Goal: Register for event/course

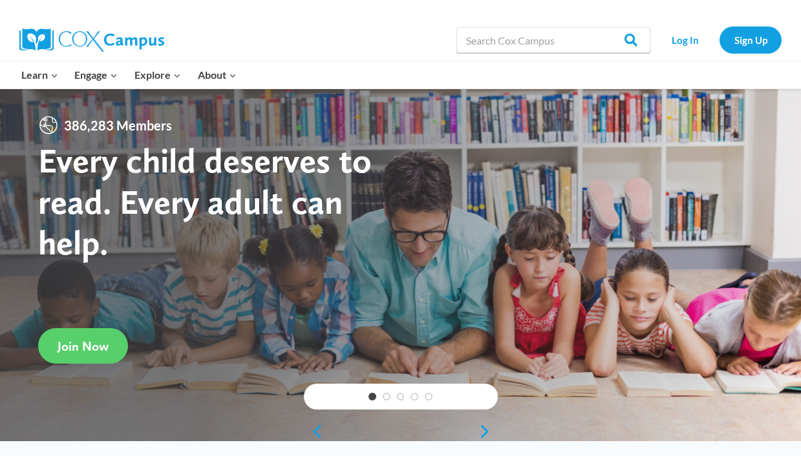
click at [687, 57] on div "Log In Sign Up" at bounding box center [719, 39] width 125 height 41
click at [686, 44] on link "Log In" at bounding box center [685, 39] width 56 height 26
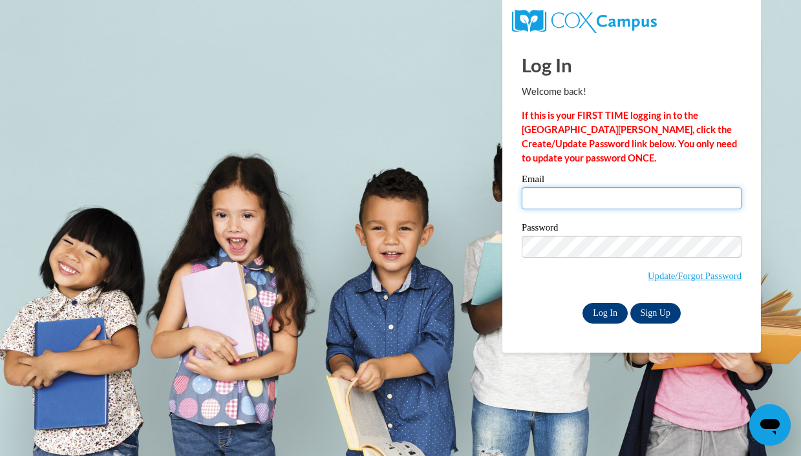
type input "rebeccajitsu@gmail.com"
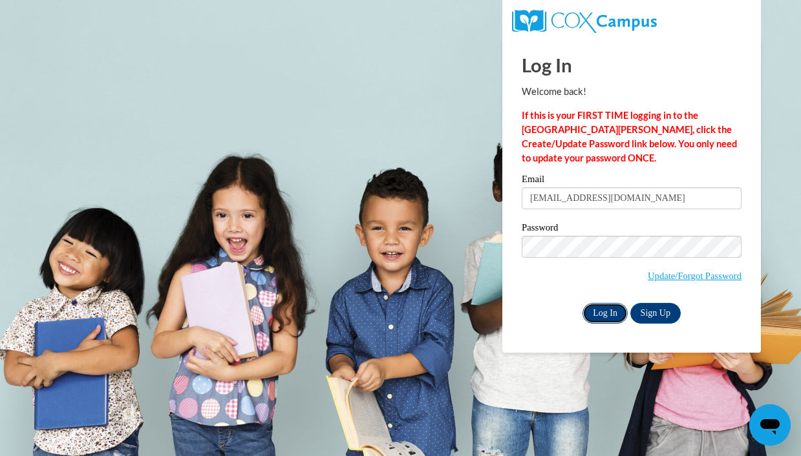
click at [606, 312] on input "Log In" at bounding box center [604, 313] width 45 height 21
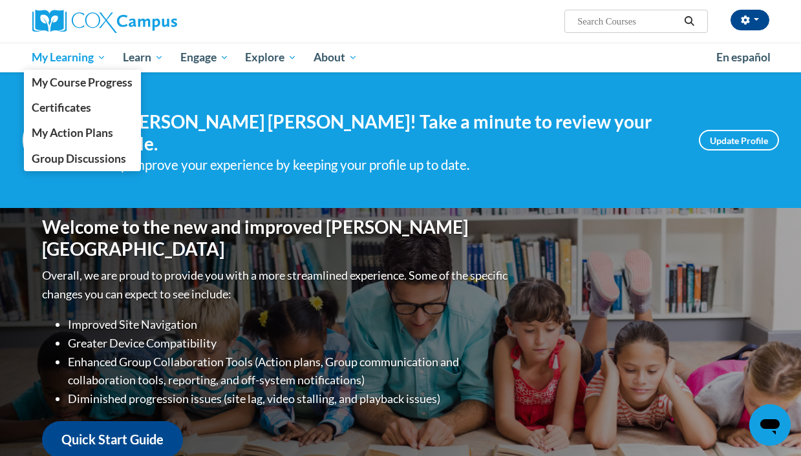
click at [100, 57] on span "My Learning" at bounding box center [69, 58] width 74 height 16
click at [86, 90] on link "My Course Progress" at bounding box center [83, 82] width 118 height 25
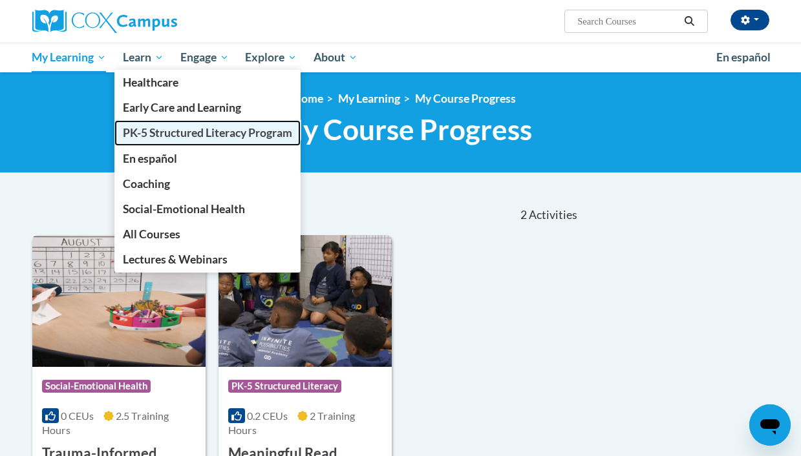
click at [139, 135] on span "PK-5 Structured Literacy Program" at bounding box center [207, 133] width 169 height 14
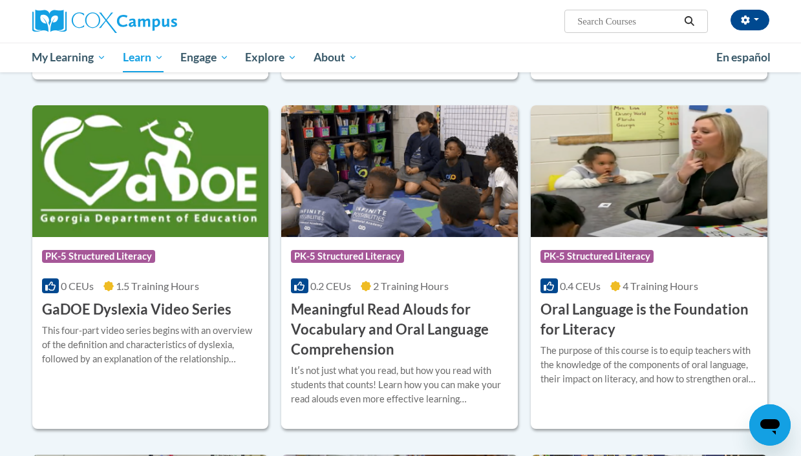
scroll to position [709, 0]
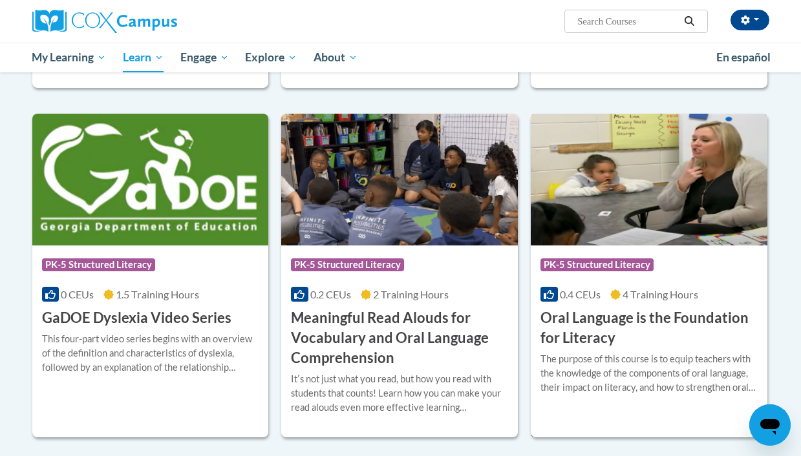
click at [610, 180] on img at bounding box center [649, 180] width 237 height 132
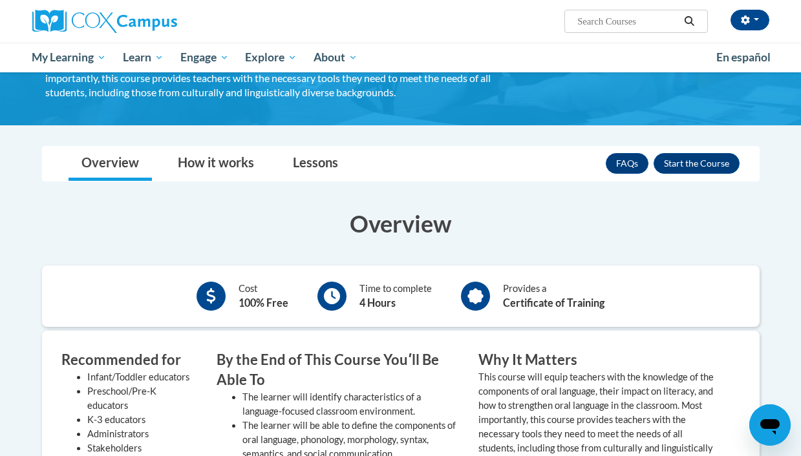
scroll to position [164, 0]
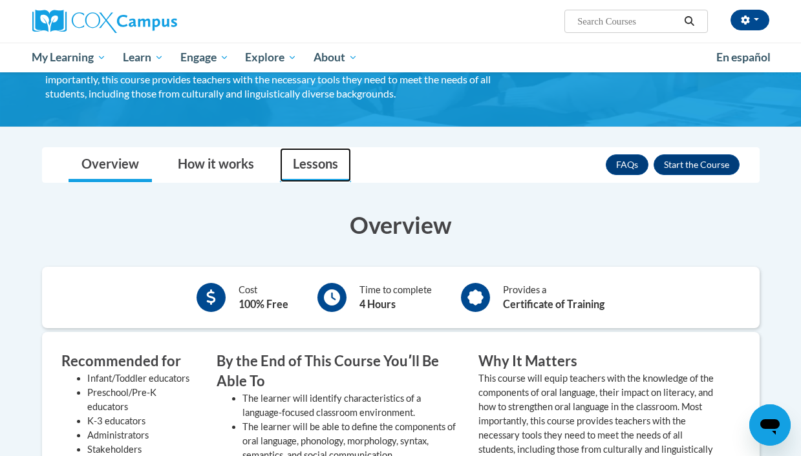
click at [321, 164] on link "Lessons" at bounding box center [315, 165] width 71 height 34
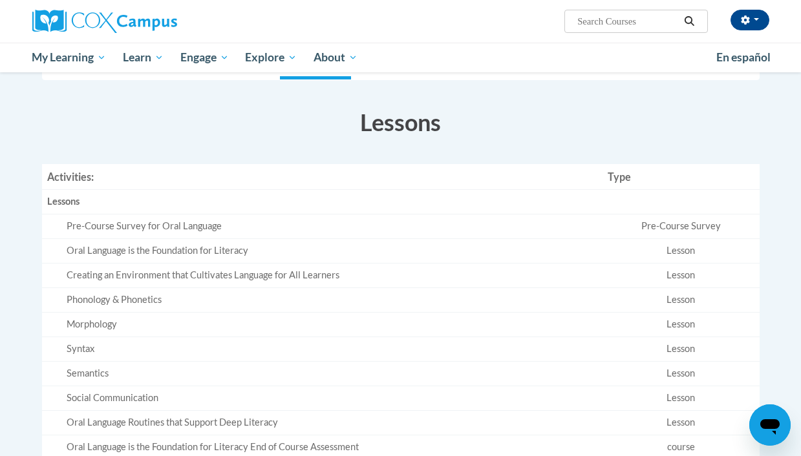
click at [199, 227] on div "Pre-Course Survey for Oral Language" at bounding box center [332, 227] width 531 height 14
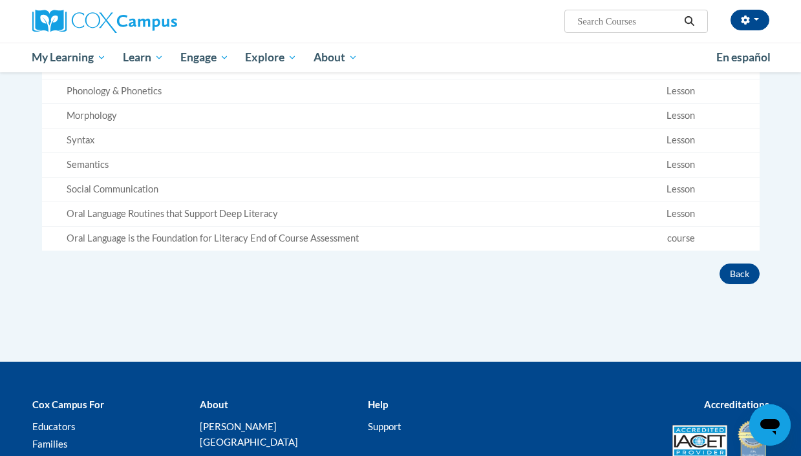
scroll to position [479, 0]
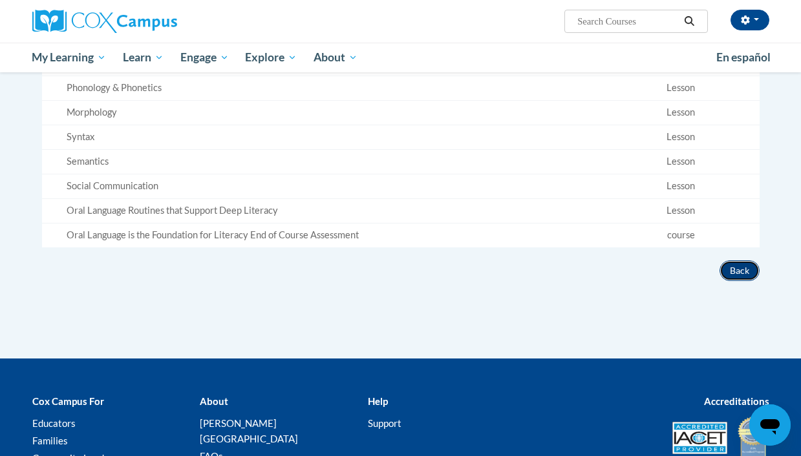
click at [723, 270] on button "Back" at bounding box center [739, 270] width 40 height 21
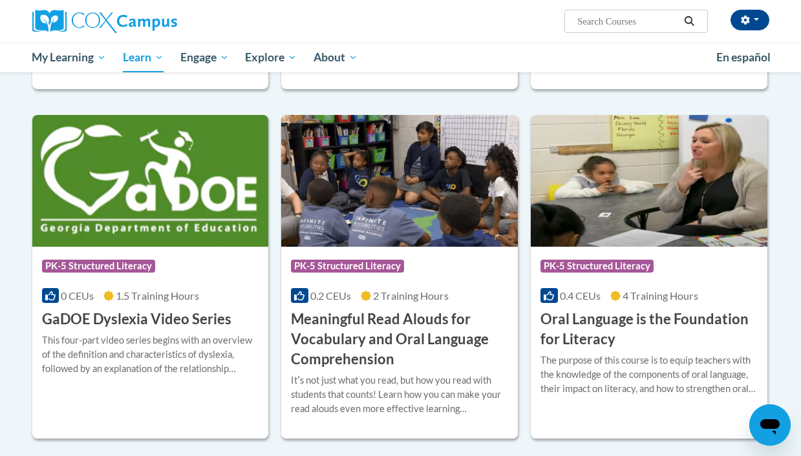
scroll to position [715, 0]
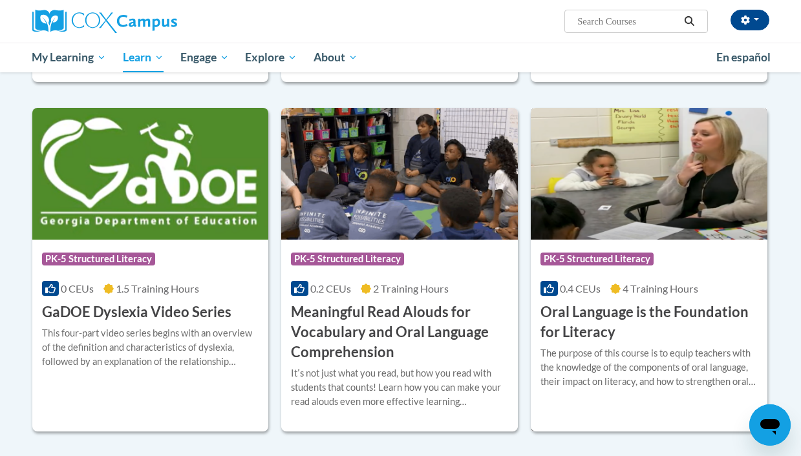
click at [602, 346] on div at bounding box center [648, 346] width 217 height 1
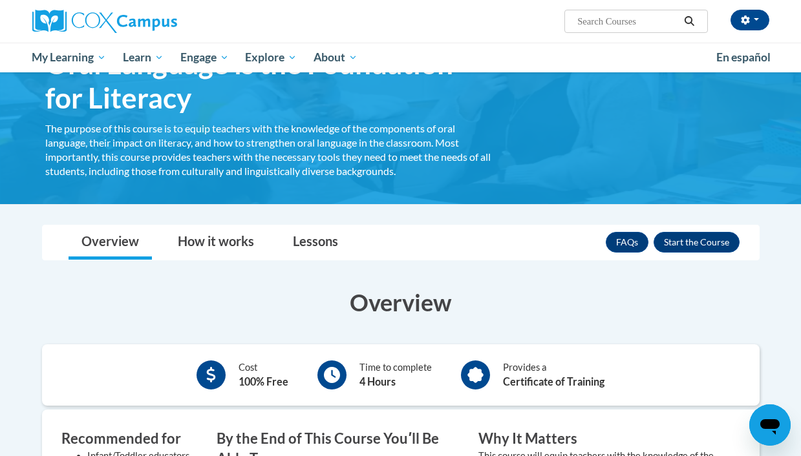
scroll to position [87, 0]
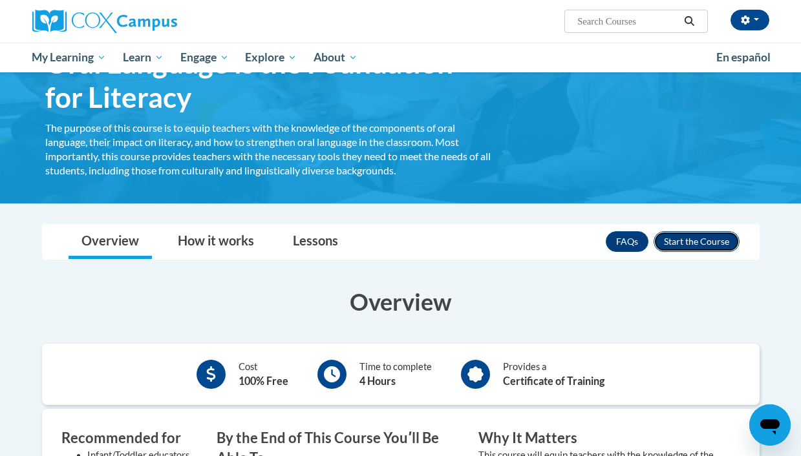
click at [678, 235] on button "Enroll" at bounding box center [696, 241] width 86 height 21
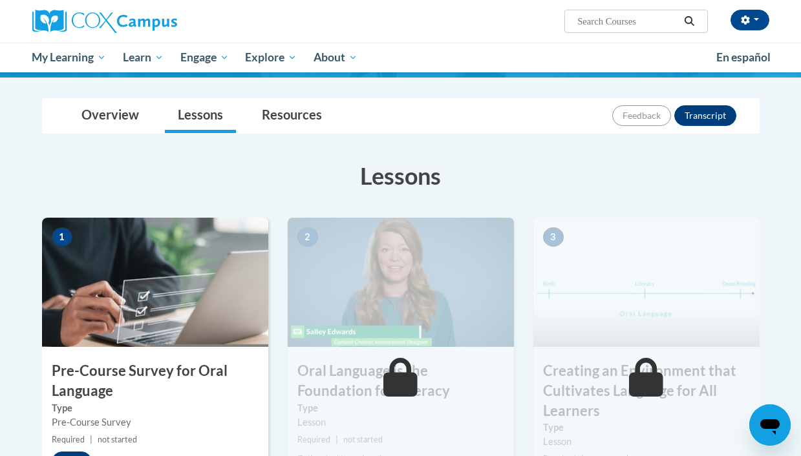
scroll to position [171, 0]
